Goal: Transaction & Acquisition: Purchase product/service

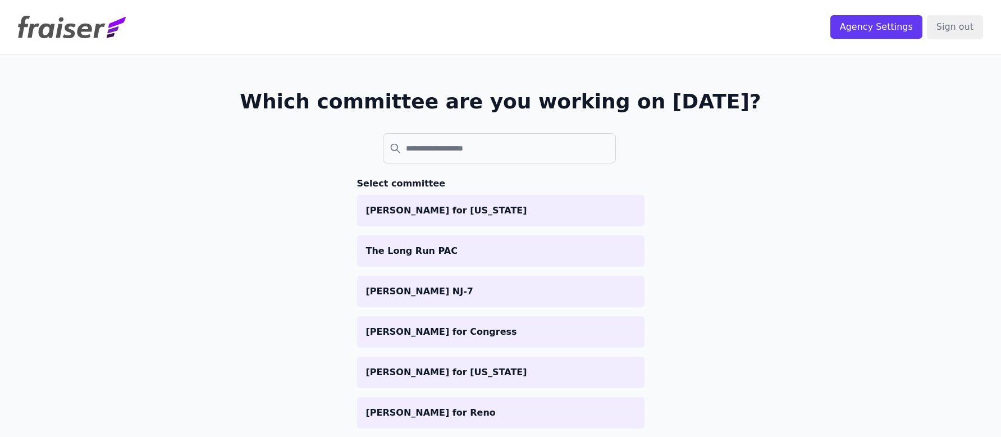
scroll to position [48, 0]
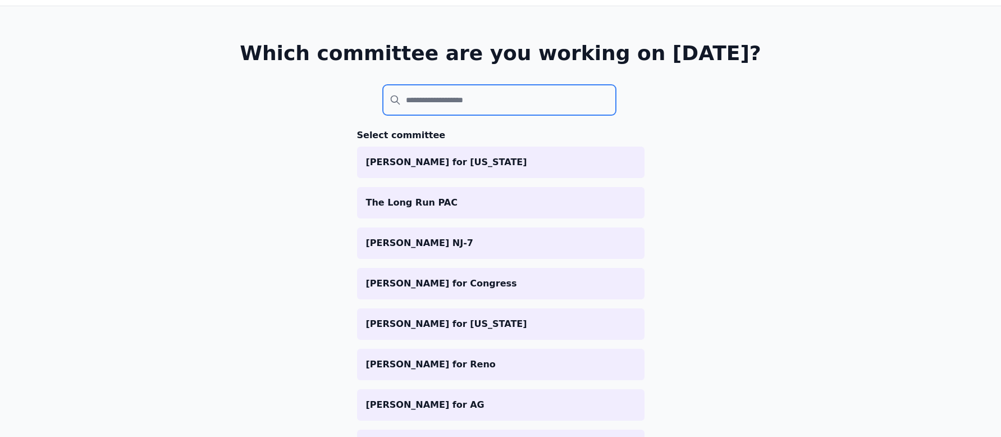
click at [509, 94] on input "search" at bounding box center [500, 100] width 234 height 30
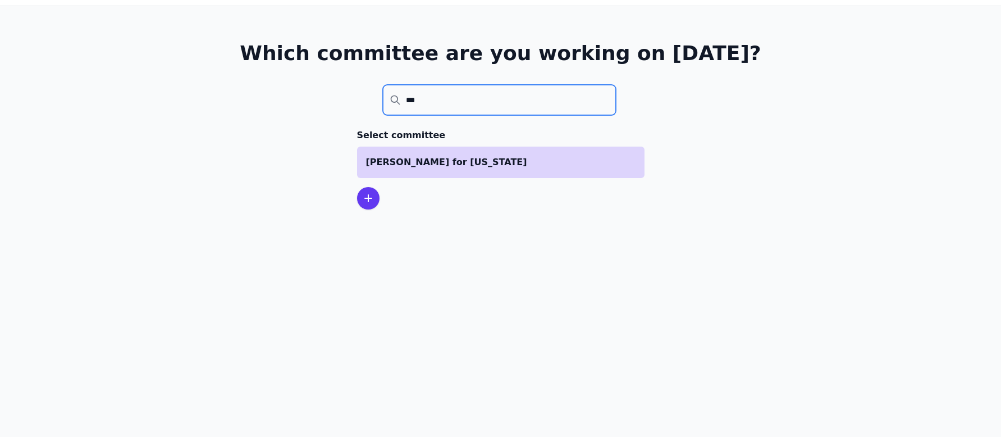
type input "***"
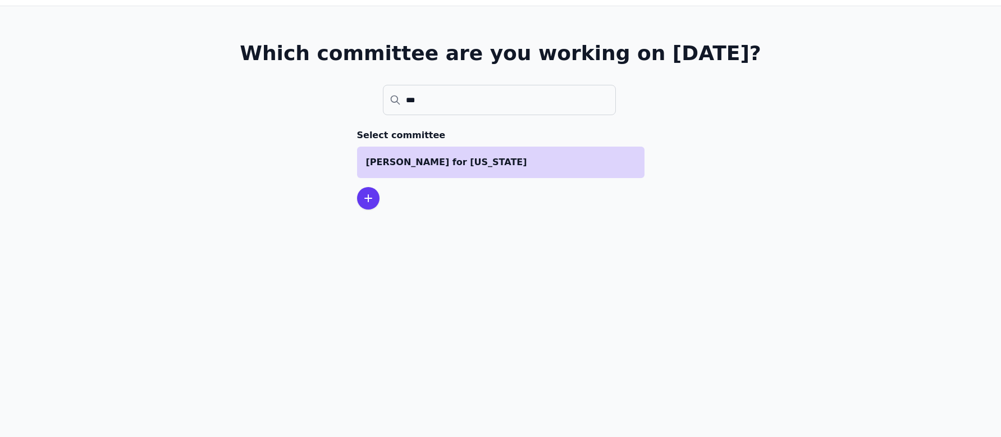
click at [464, 158] on p "[PERSON_NAME] for [US_STATE]" at bounding box center [500, 162] width 269 height 13
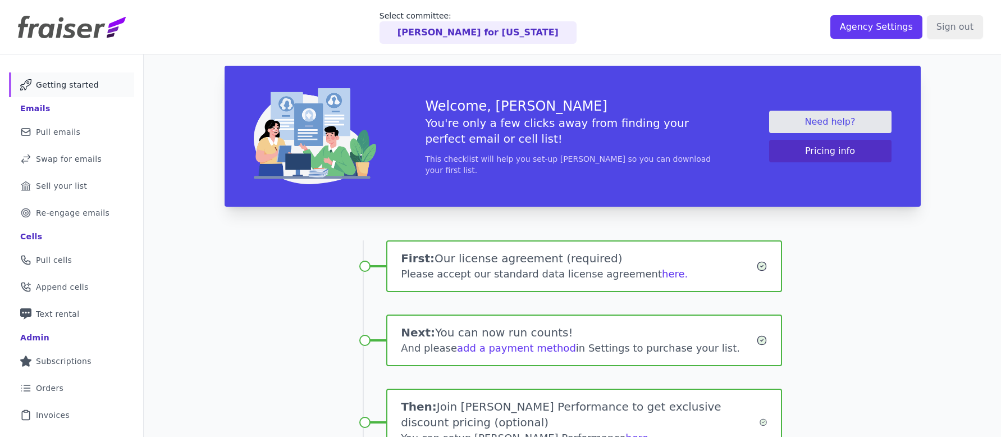
scroll to position [165, 0]
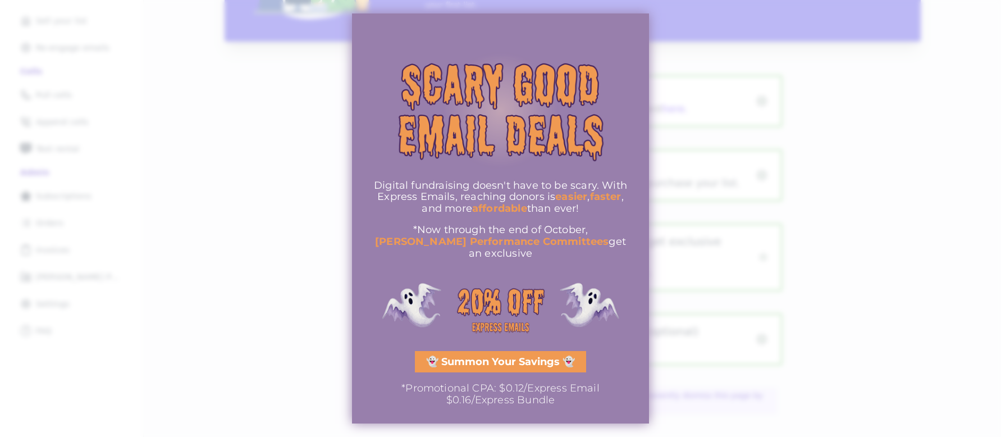
click at [281, 227] on div at bounding box center [500, 218] width 1001 height 437
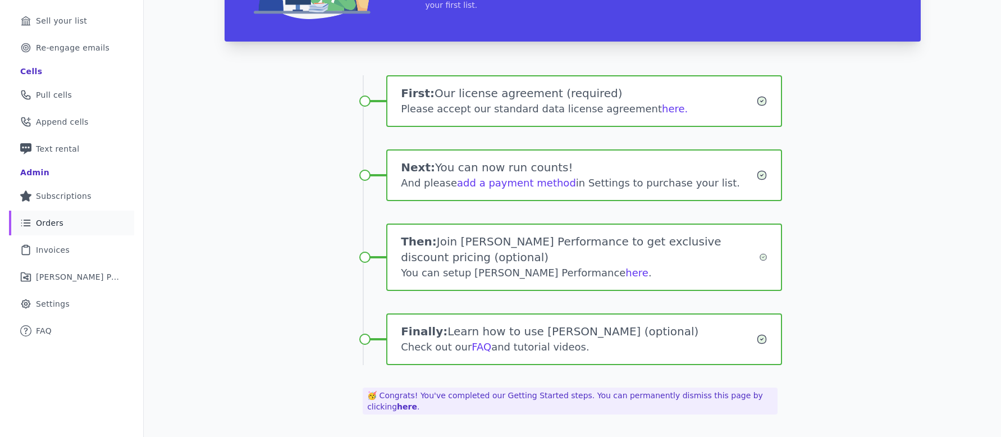
click at [103, 215] on link "List Icon Outline of bulleted list Orders" at bounding box center [71, 223] width 125 height 25
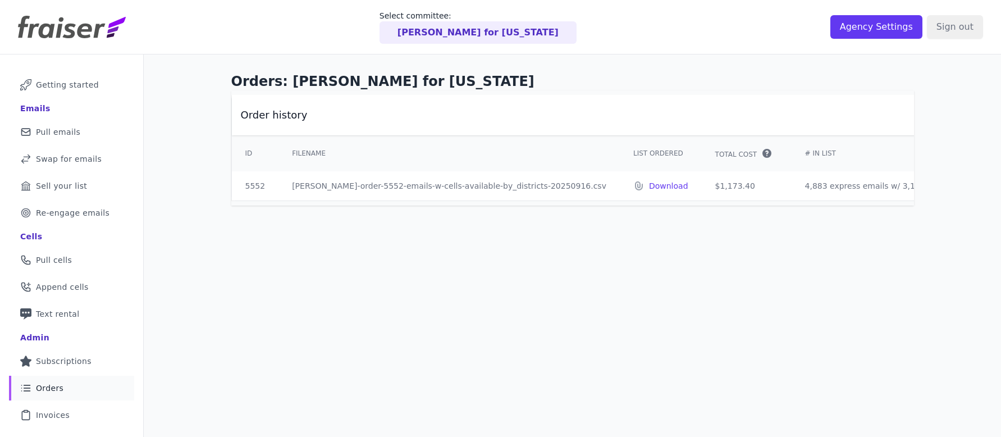
drag, startPoint x: 712, startPoint y: 186, endPoint x: 651, endPoint y: 186, distance: 60.6
click at [702, 186] on td "$1,173.40" at bounding box center [747, 185] width 90 height 29
copy td "$1,173.40"
click at [77, 133] on link "Mail Icon Outline of a mail envelope Pull emails" at bounding box center [71, 132] width 125 height 25
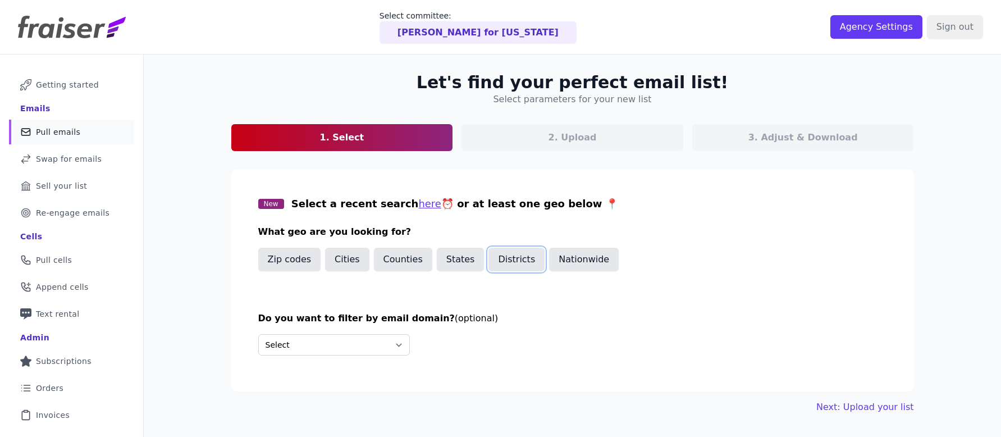
click at [505, 262] on button "Districts" at bounding box center [516, 260] width 56 height 24
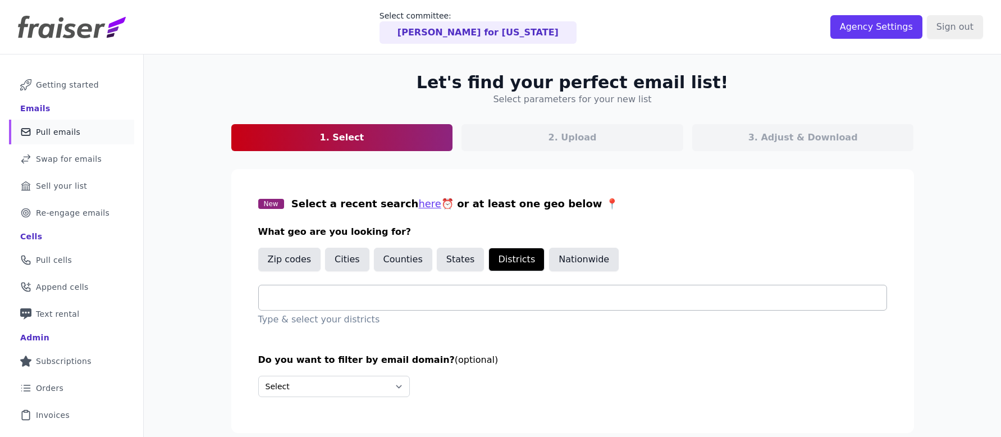
click at [411, 305] on div at bounding box center [577, 297] width 619 height 25
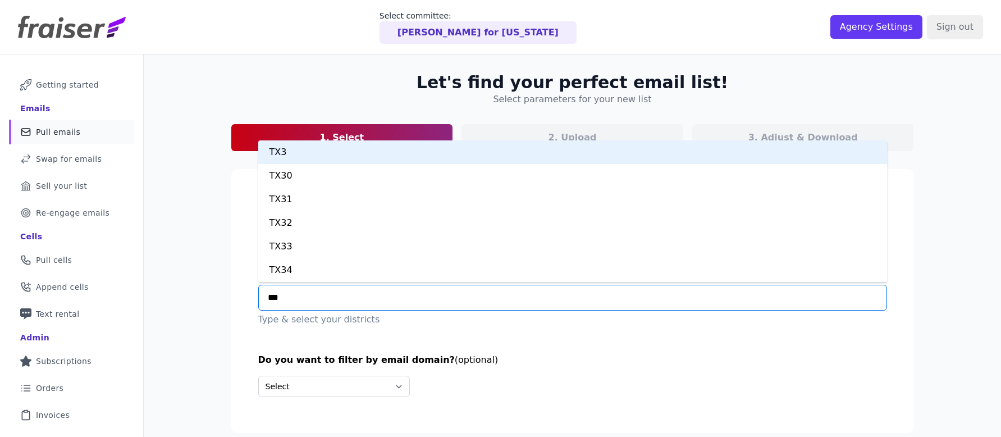
type input "****"
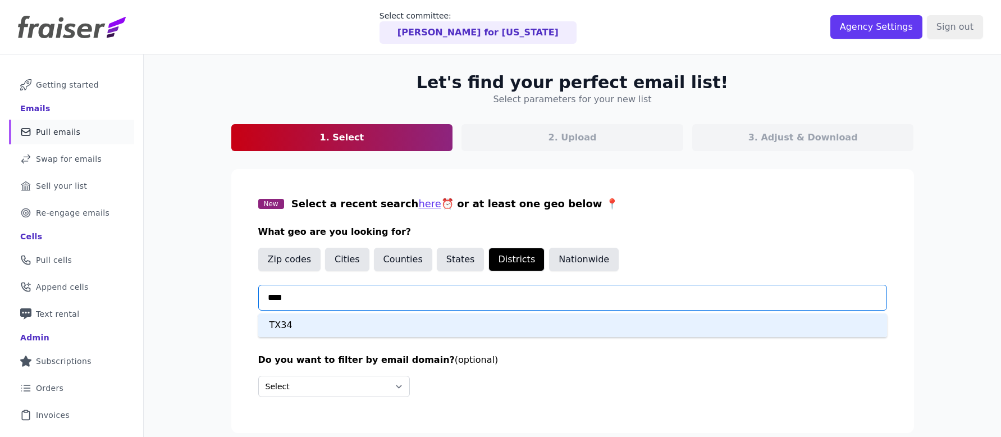
click at [396, 318] on div "TX34" at bounding box center [572, 325] width 629 height 24
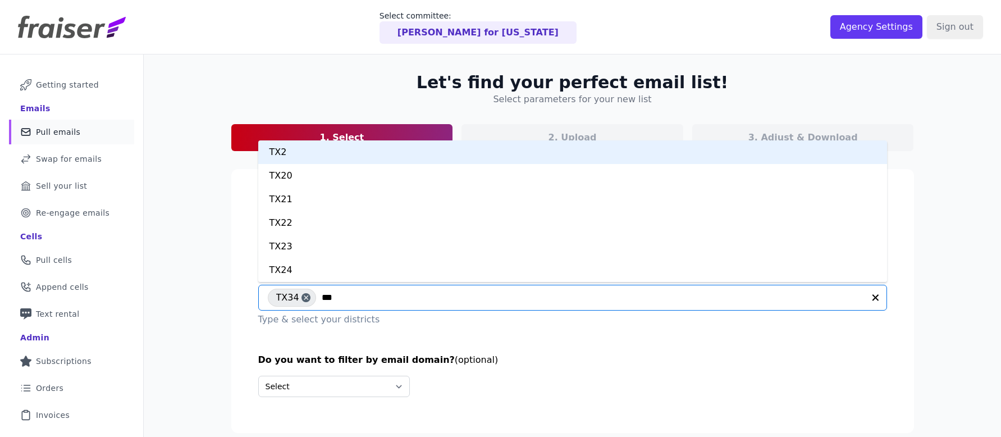
type input "****"
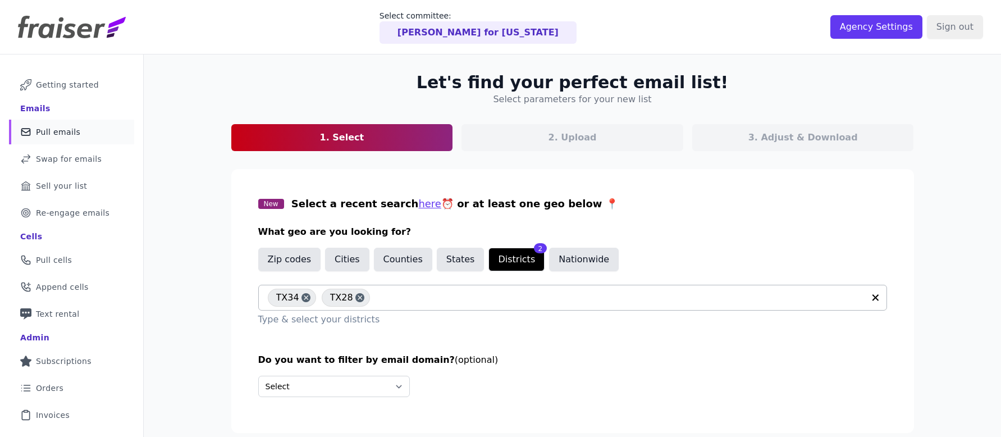
click at [453, 297] on input "text" at bounding box center [620, 297] width 488 height 13
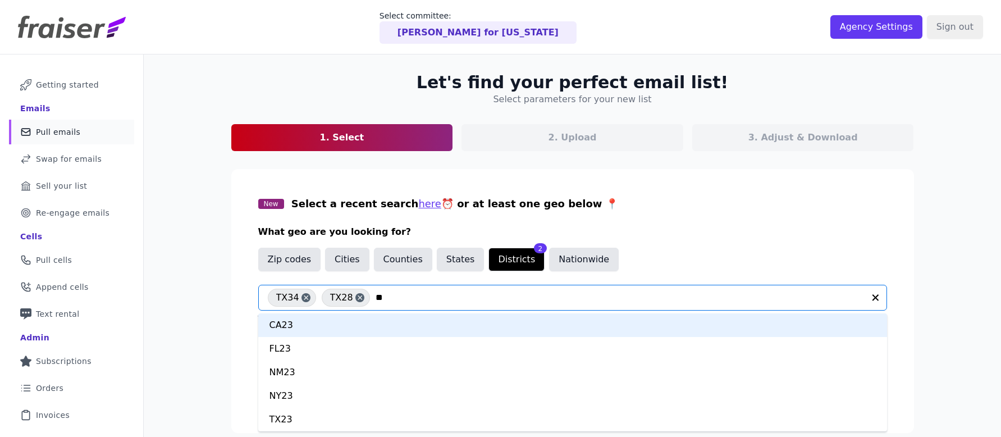
type input "*"
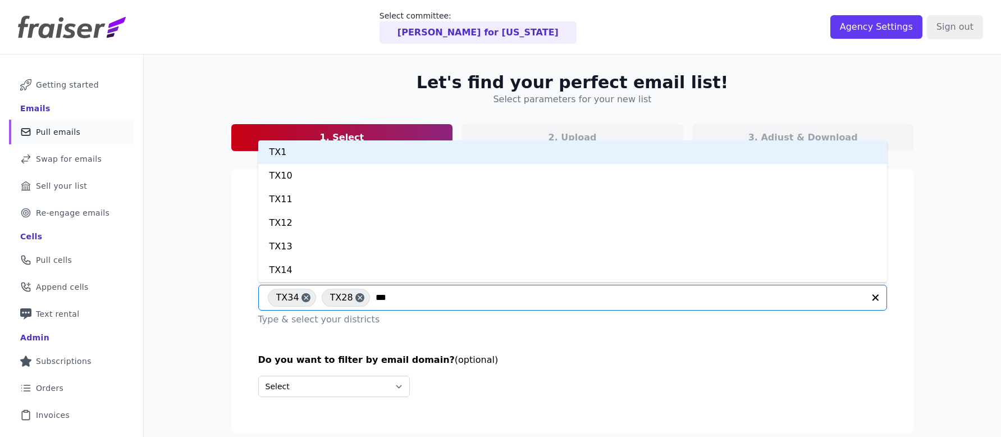
type input "****"
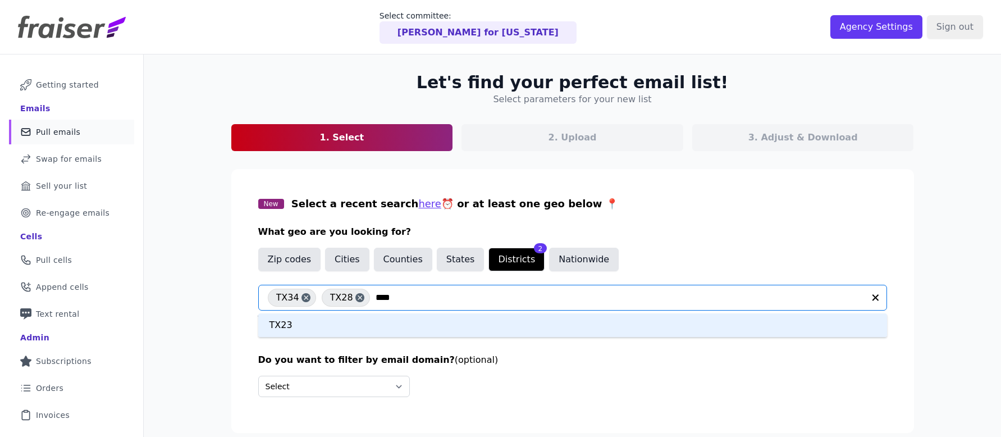
click at [401, 322] on div "TX23" at bounding box center [572, 325] width 629 height 24
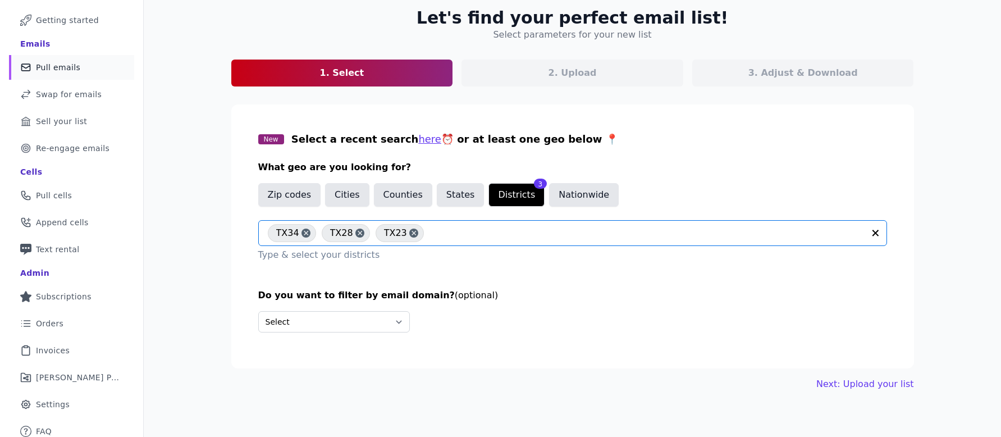
scroll to position [71, 0]
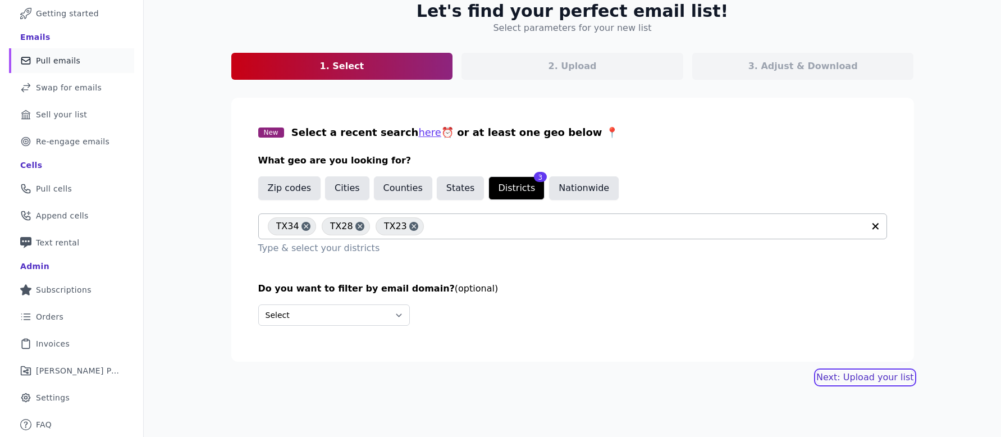
click at [871, 379] on link "Next: Upload your list" at bounding box center [864, 377] width 97 height 13
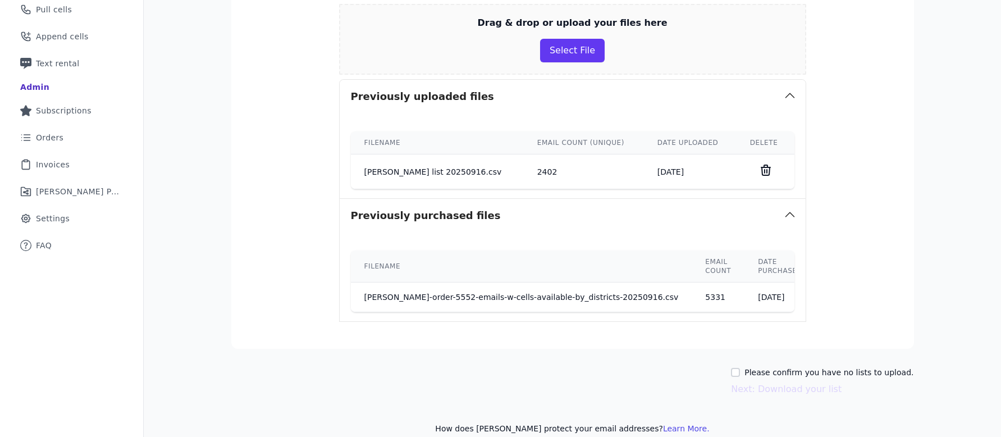
scroll to position [266, 0]
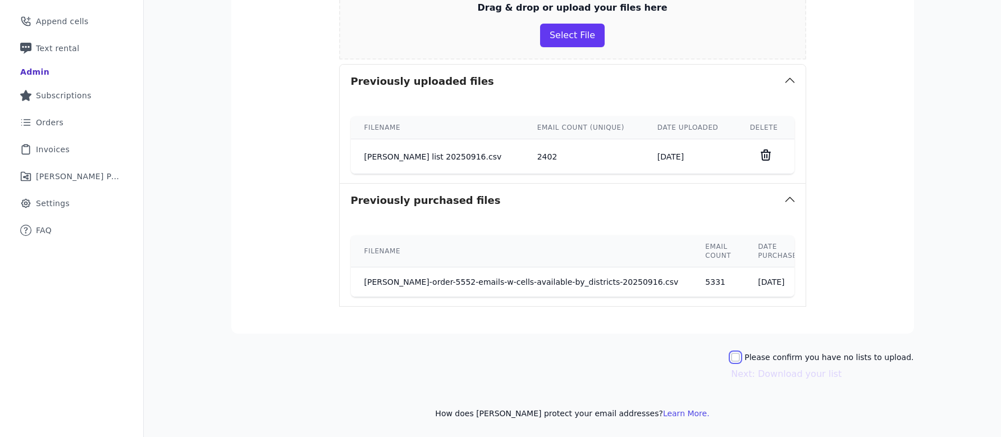
click at [740, 354] on input "Please confirm you have no lists to upload." at bounding box center [735, 357] width 9 height 9
checkbox input "true"
click at [755, 375] on button "Next: Download your list" at bounding box center [786, 373] width 111 height 13
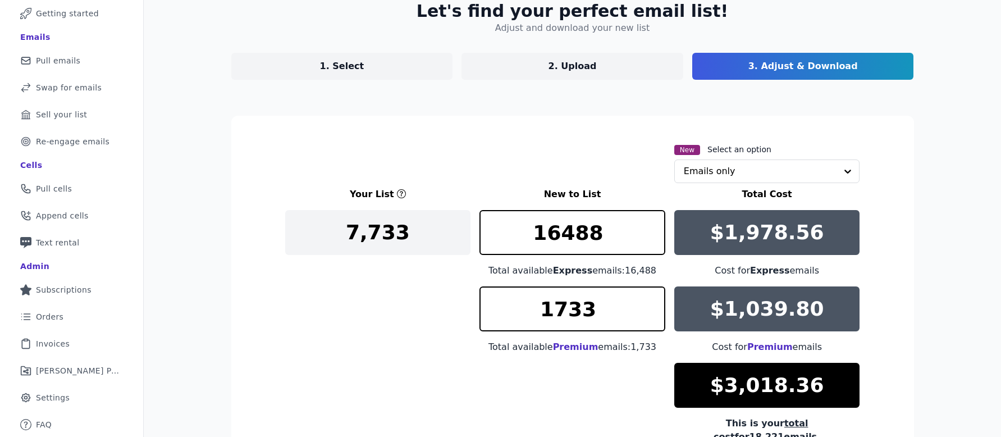
scroll to position [197, 0]
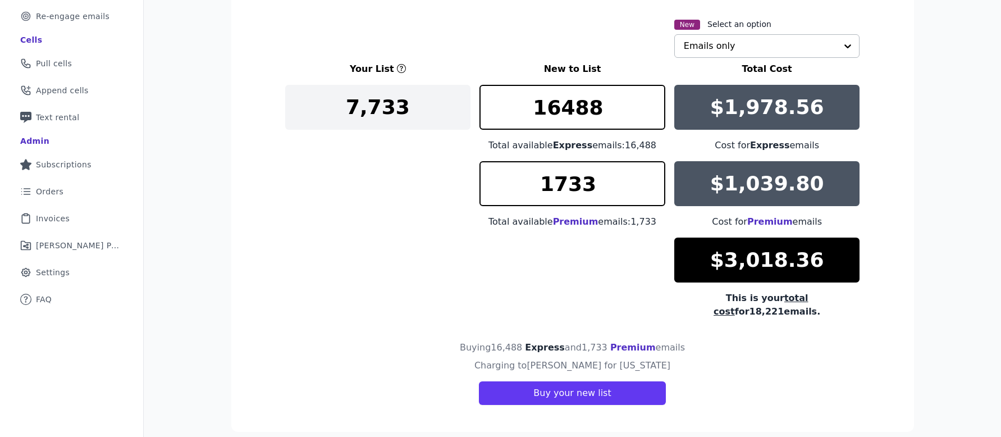
click at [775, 54] on input "text" at bounding box center [760, 46] width 153 height 22
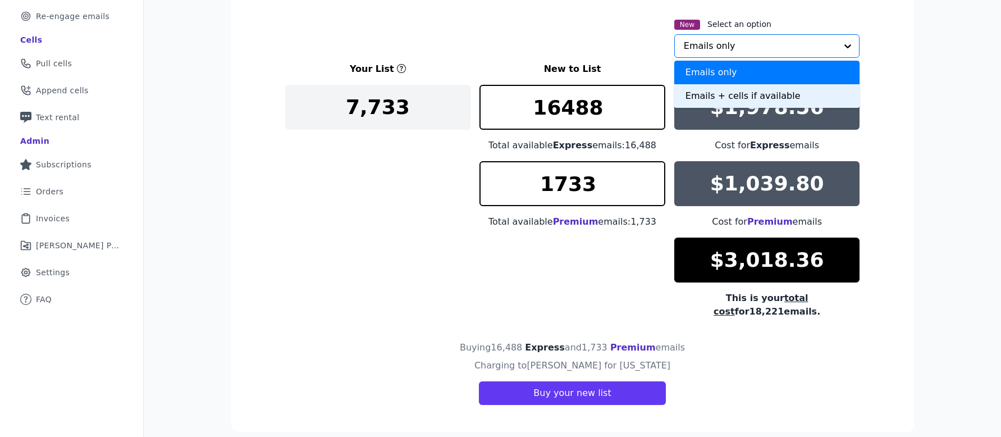
click at [769, 93] on div "Emails + cells if available" at bounding box center [767, 96] width 186 height 24
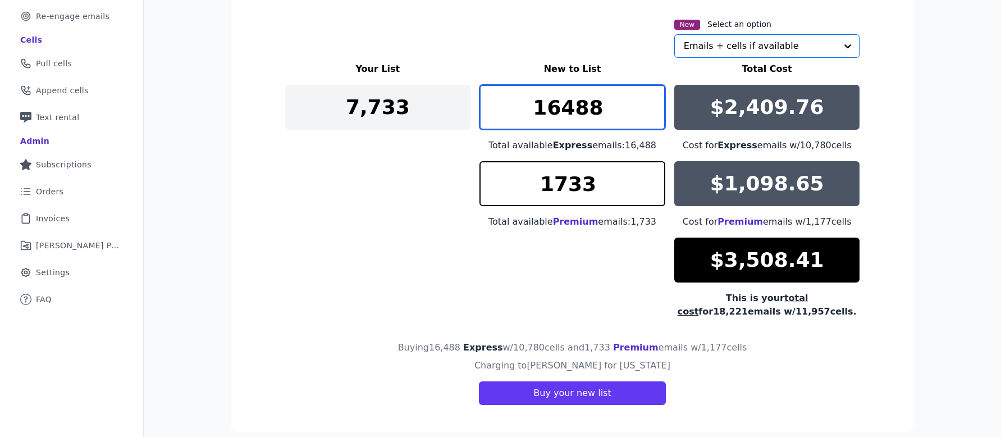
click at [571, 102] on input "16488" at bounding box center [572, 107] width 186 height 45
click at [582, 103] on input "16088" at bounding box center [572, 107] width 186 height 45
click at [562, 109] on input "16008" at bounding box center [572, 107] width 186 height 45
click at [656, 117] on input "13007" at bounding box center [572, 107] width 186 height 45
click at [656, 117] on input "13006" at bounding box center [572, 107] width 186 height 45
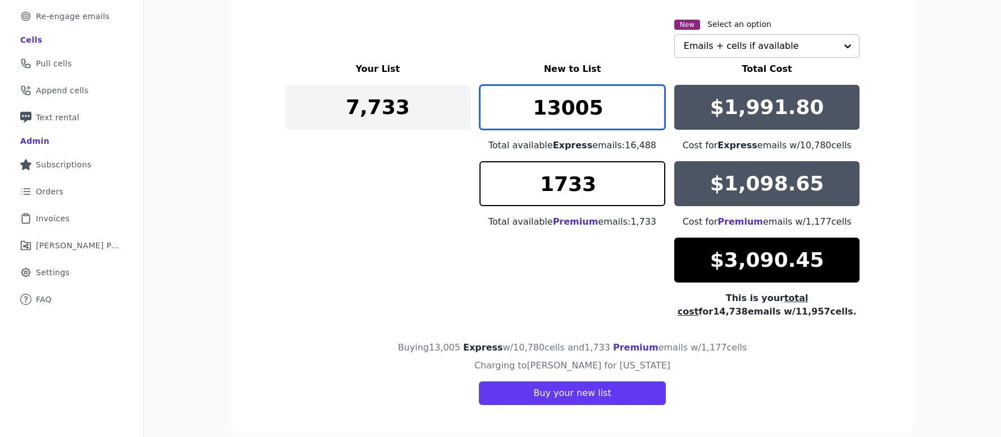
click at [656, 117] on input "13005" at bounding box center [572, 107] width 186 height 45
click at [656, 117] on input "13004" at bounding box center [572, 107] width 186 height 45
click at [656, 117] on input "12992" at bounding box center [572, 107] width 186 height 45
click at [656, 117] on input "12991" at bounding box center [572, 107] width 186 height 45
click at [656, 117] on input "12990" at bounding box center [572, 107] width 186 height 45
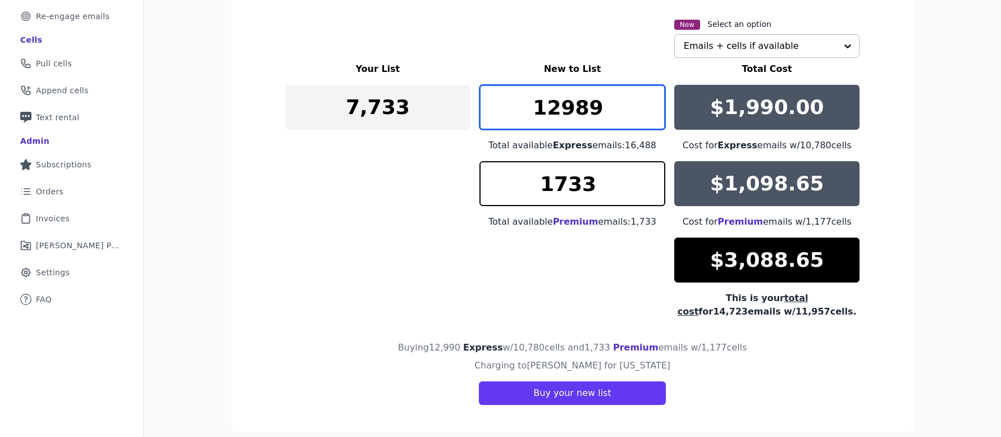
click at [656, 117] on input "12989" at bounding box center [572, 107] width 186 height 45
click at [656, 117] on input "12988" at bounding box center [572, 107] width 186 height 45
click at [656, 117] on input "12987" at bounding box center [572, 107] width 186 height 45
click at [578, 107] on input "12987" at bounding box center [572, 107] width 186 height 45
click at [656, 117] on input "12916" at bounding box center [572, 107] width 186 height 45
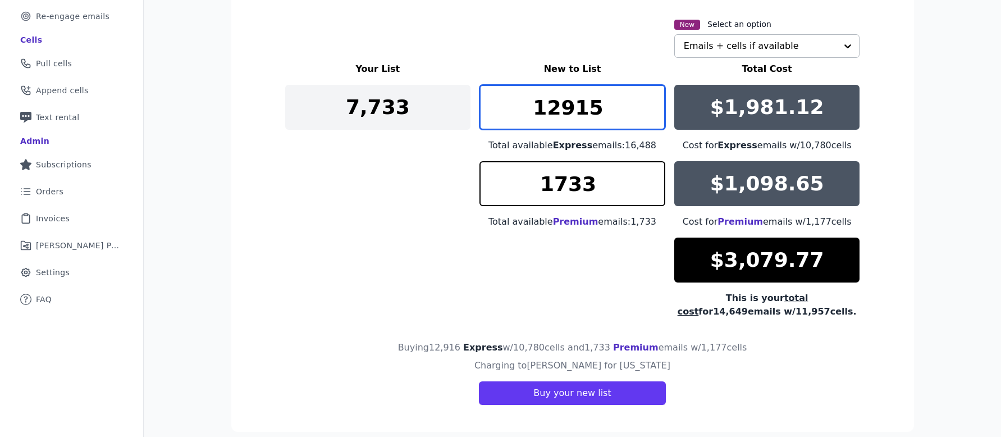
click at [656, 117] on input "12915" at bounding box center [572, 107] width 186 height 45
click at [656, 117] on input "12914" at bounding box center [572, 107] width 186 height 45
click at [656, 117] on input "12913" at bounding box center [572, 107] width 186 height 45
click at [656, 117] on input "12912" at bounding box center [572, 107] width 186 height 45
click at [656, 117] on input "12911" at bounding box center [572, 107] width 186 height 45
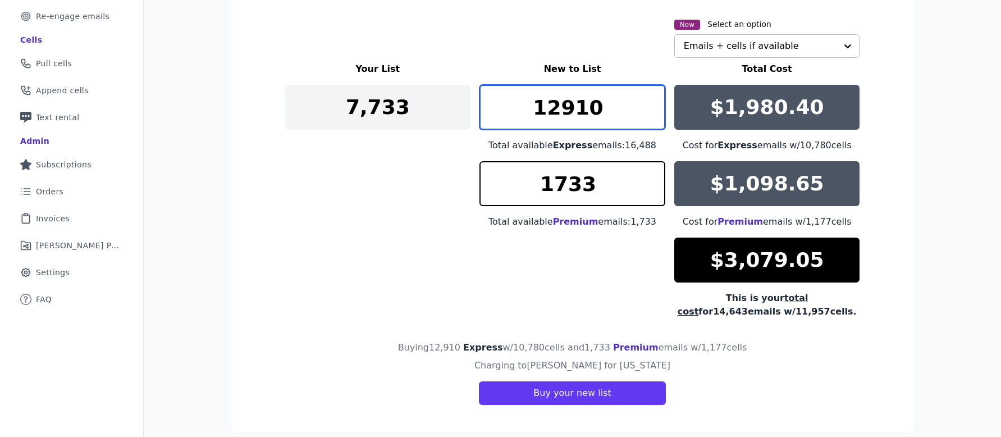
click at [656, 117] on input "12910" at bounding box center [572, 107] width 186 height 45
click at [656, 117] on input "12909" at bounding box center [572, 107] width 186 height 45
click at [656, 117] on input "12908" at bounding box center [572, 107] width 186 height 45
click at [656, 117] on input "12907" at bounding box center [572, 107] width 186 height 45
click at [656, 117] on input "12906" at bounding box center [572, 107] width 186 height 45
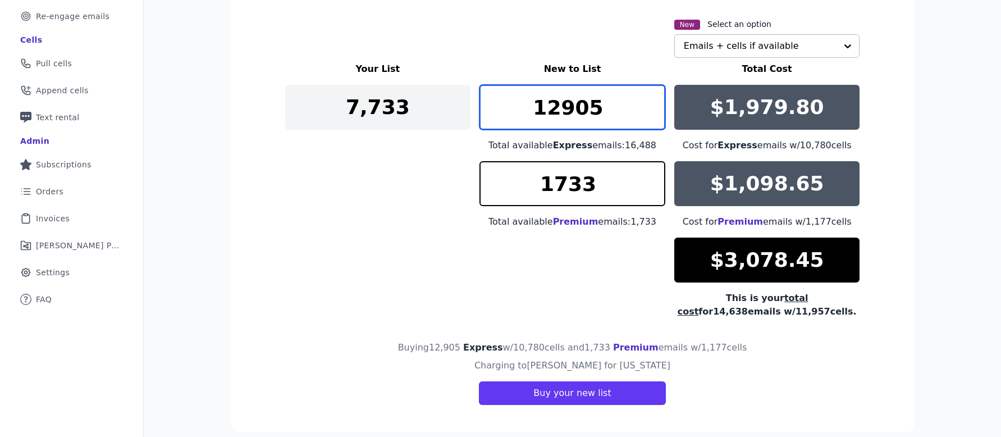
click at [656, 117] on input "12905" at bounding box center [572, 107] width 186 height 45
click at [656, 117] on input "12904" at bounding box center [572, 107] width 186 height 45
click at [656, 117] on input "12903" at bounding box center [572, 107] width 186 height 45
click at [656, 117] on input "12902" at bounding box center [572, 107] width 186 height 45
click at [656, 117] on input "12901" at bounding box center [572, 107] width 186 height 45
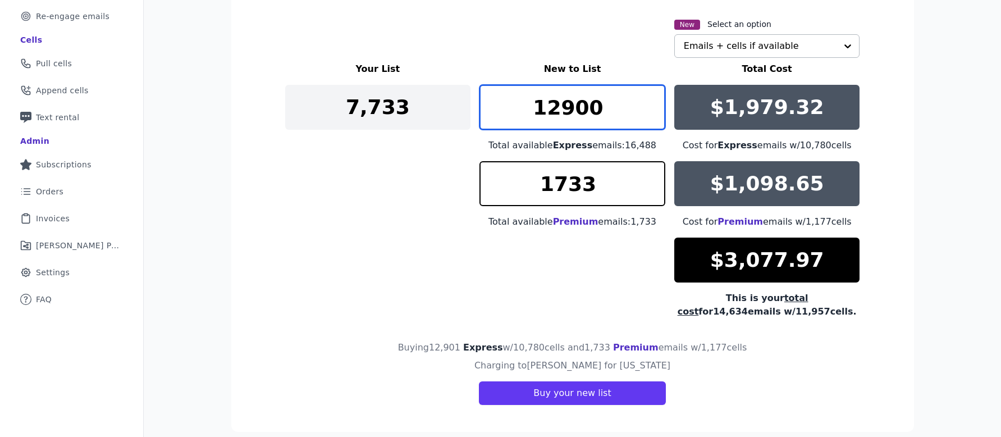
click at [656, 117] on input "12900" at bounding box center [572, 107] width 186 height 45
click at [656, 117] on input "12899" at bounding box center [572, 107] width 186 height 45
click at [656, 117] on input "12898" at bounding box center [572, 107] width 186 height 45
click at [656, 117] on input "12897" at bounding box center [572, 107] width 186 height 45
click at [656, 117] on input "12896" at bounding box center [572, 107] width 186 height 45
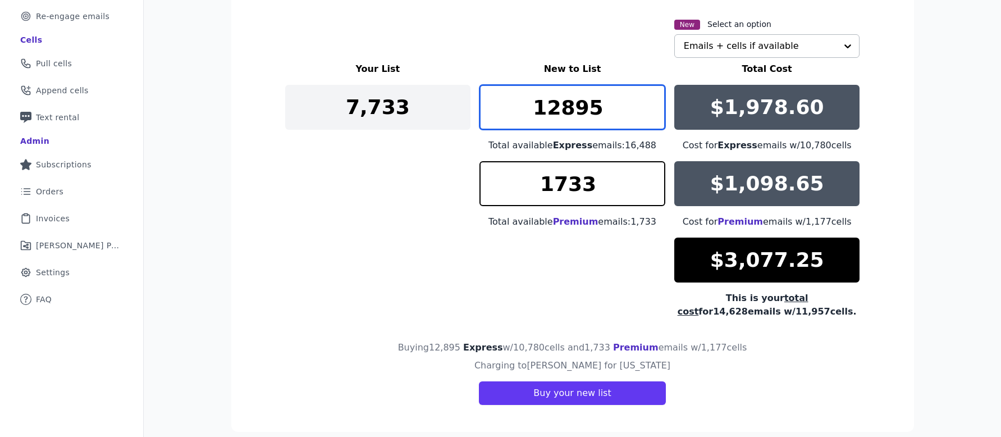
click at [656, 117] on input "12895" at bounding box center [572, 107] width 186 height 45
click at [656, 117] on input "12894" at bounding box center [572, 107] width 186 height 45
click at [656, 117] on input "12893" at bounding box center [572, 107] width 186 height 45
click at [656, 117] on input "12892" at bounding box center [572, 107] width 186 height 45
click at [656, 117] on input "12891" at bounding box center [572, 107] width 186 height 45
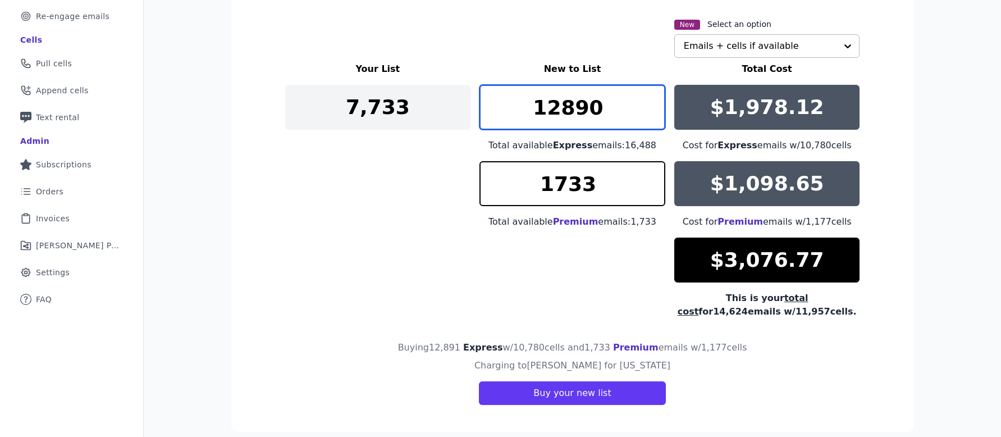
click at [656, 117] on input "12890" at bounding box center [572, 107] width 186 height 45
click at [656, 117] on input "12889" at bounding box center [572, 107] width 186 height 45
click at [656, 117] on input "12888" at bounding box center [572, 107] width 186 height 45
click at [656, 117] on input "12887" at bounding box center [572, 107] width 186 height 45
click at [656, 117] on input "12886" at bounding box center [572, 107] width 186 height 45
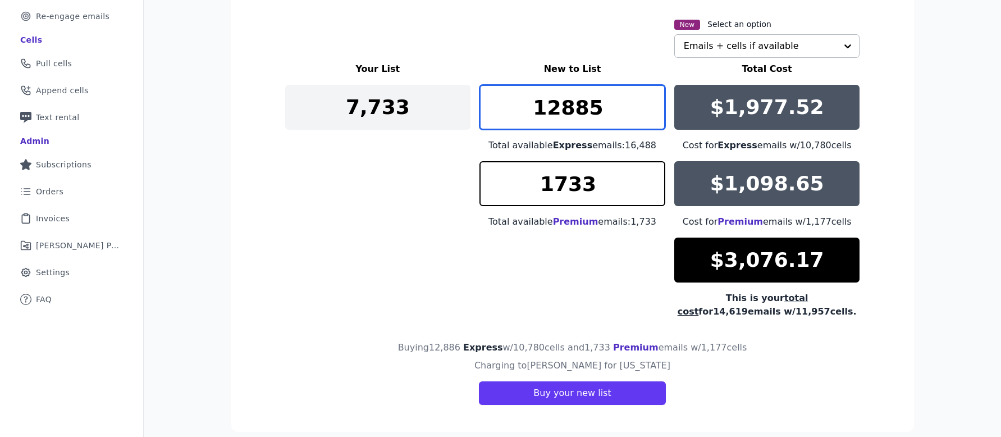
click at [656, 117] on input "12885" at bounding box center [572, 107] width 186 height 45
type input "12884"
click at [656, 117] on input "12884" at bounding box center [572, 107] width 186 height 45
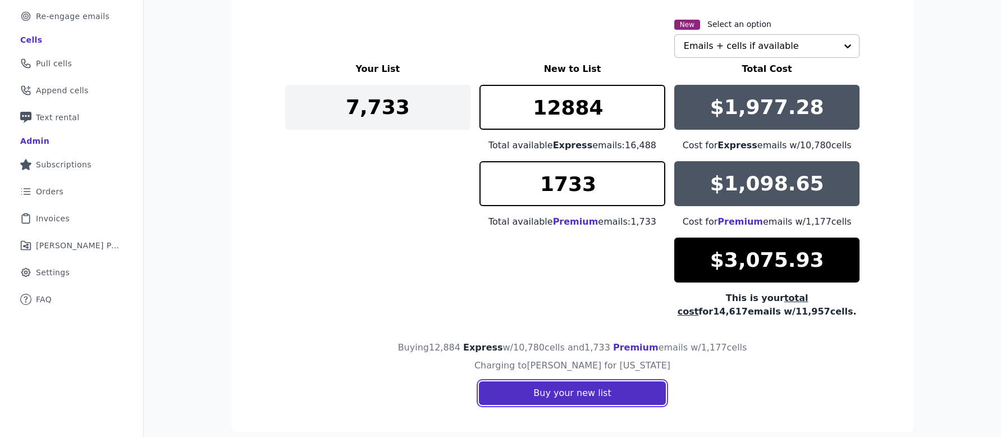
click at [573, 395] on button "Buy your new list" at bounding box center [572, 393] width 186 height 24
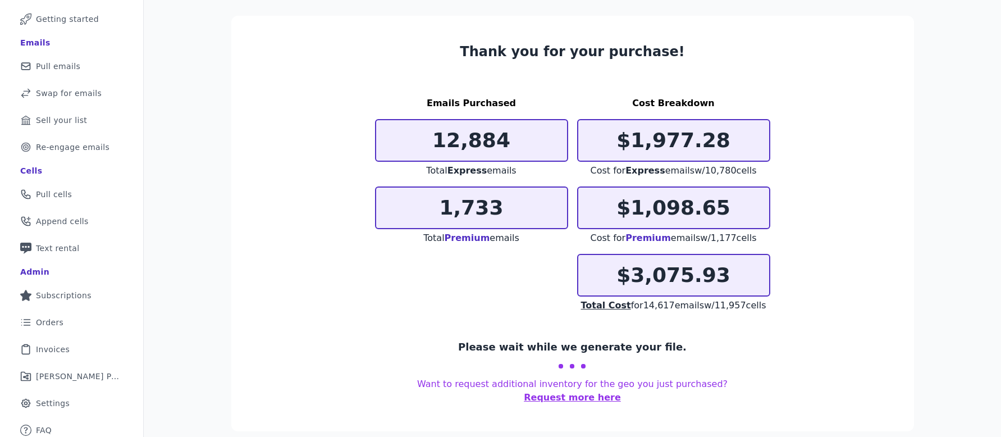
scroll to position [71, 0]
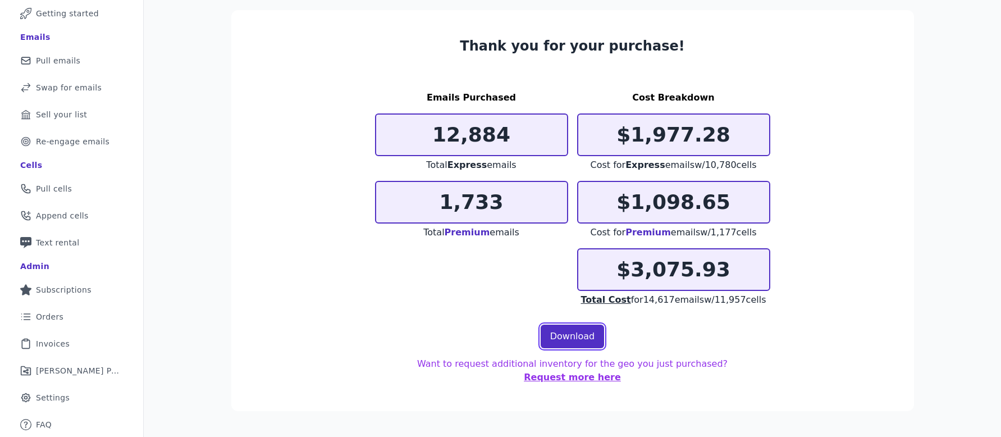
click at [563, 331] on link "Download" at bounding box center [573, 337] width 64 height 24
click at [67, 338] on span "Invoices" at bounding box center [53, 343] width 34 height 11
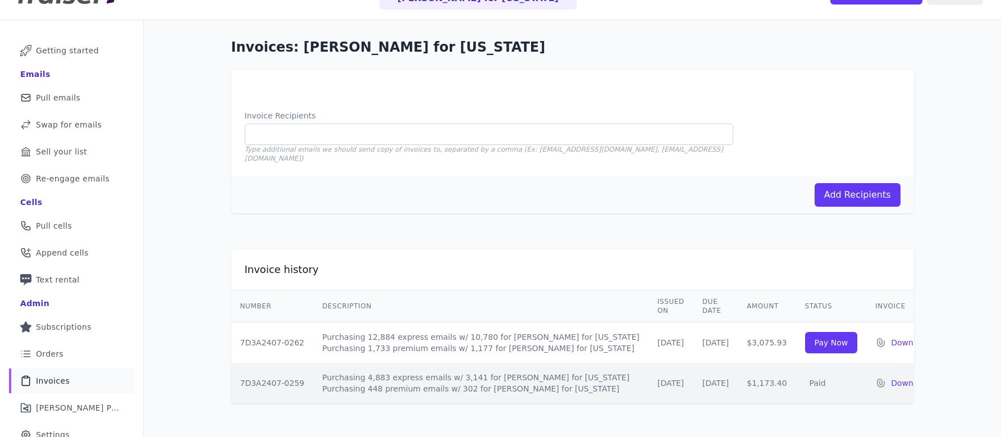
scroll to position [36, 0]
